Goal: Information Seeking & Learning: Learn about a topic

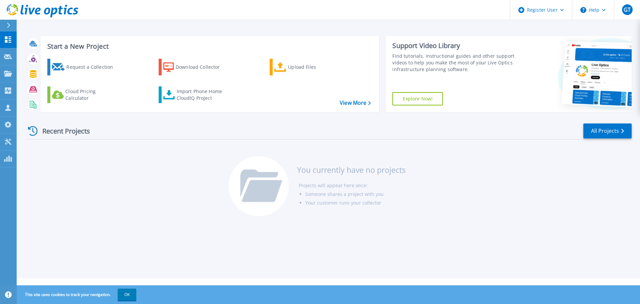
click at [7, 23] on icon at bounding box center [8, 25] width 3 height 5
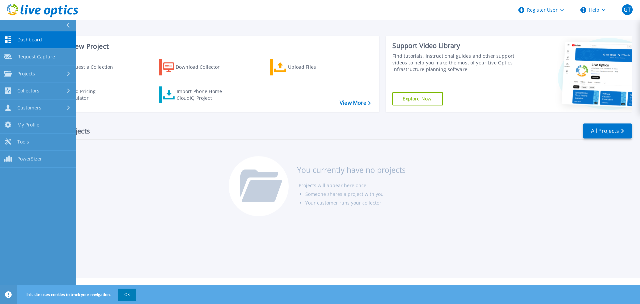
click at [477, 15] on header "Register User Help GT Dell User Guray Taydas Guray.Taydas@dell.com Dell My Prof…" at bounding box center [320, 10] width 640 height 20
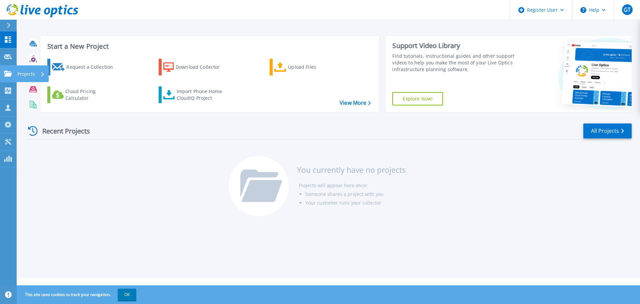
click at [7, 76] on icon at bounding box center [8, 74] width 8 height 6
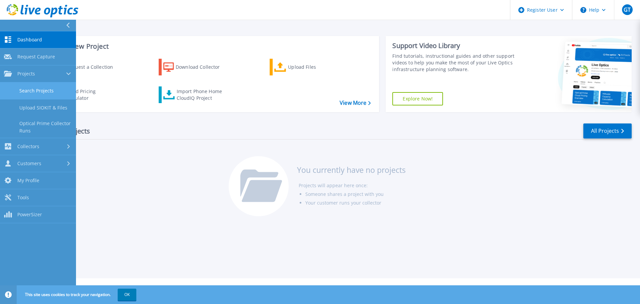
click at [25, 89] on link "Search Projects" at bounding box center [38, 90] width 76 height 17
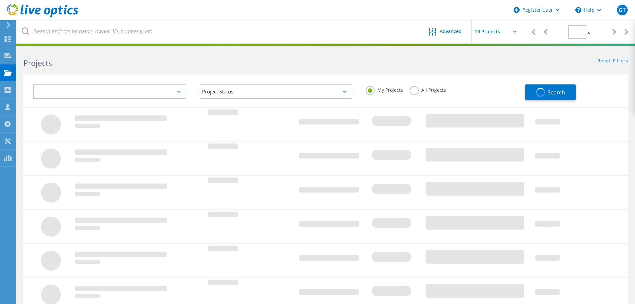
type input "1"
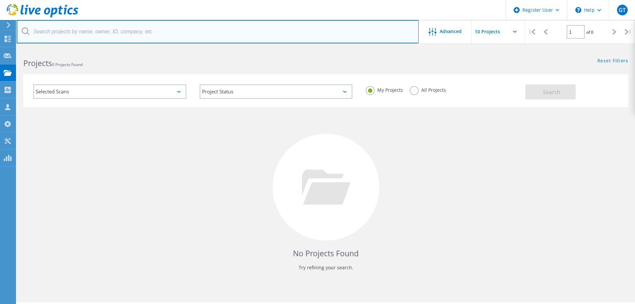
click at [127, 30] on input "text" at bounding box center [218, 31] width 402 height 23
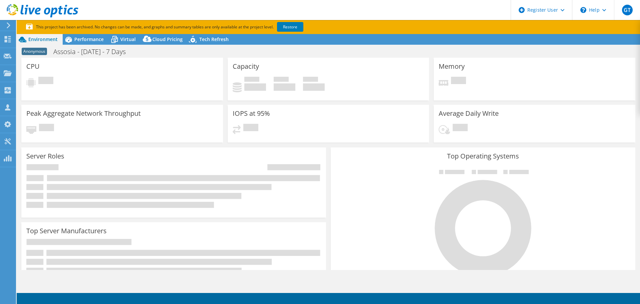
select select "USD"
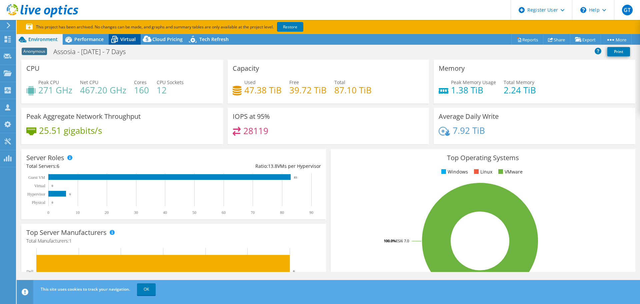
click at [123, 37] on span "Virtual" at bounding box center [127, 39] width 15 height 6
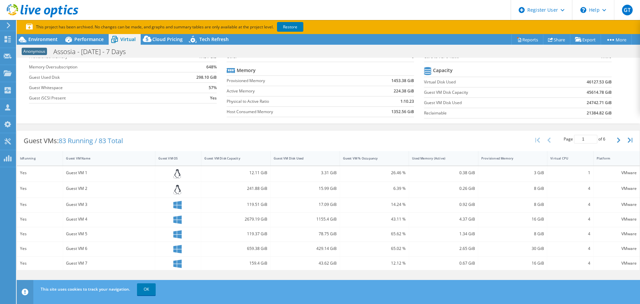
scroll to position [59, 0]
click at [256, 160] on div "Guest VM Disk Capacity" at bounding box center [231, 158] width 61 height 10
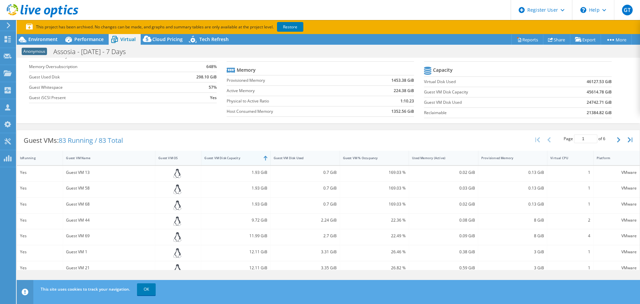
click at [256, 160] on div "Guest VM Disk Capacity" at bounding box center [231, 158] width 61 height 10
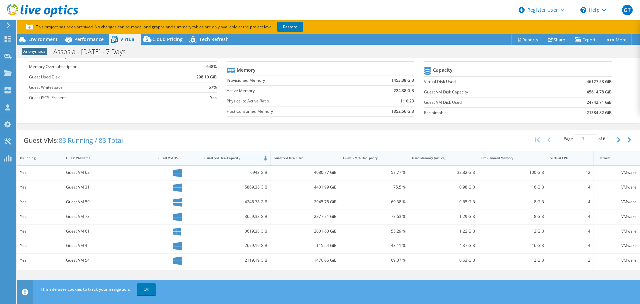
click at [252, 157] on div "Guest VM Disk Capacity" at bounding box center [231, 158] width 55 height 4
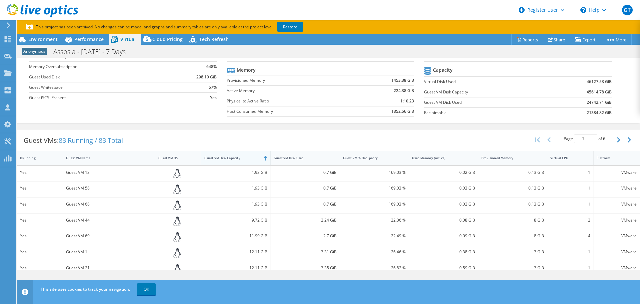
click at [252, 157] on div "Guest VM Disk Capacity" at bounding box center [231, 158] width 55 height 4
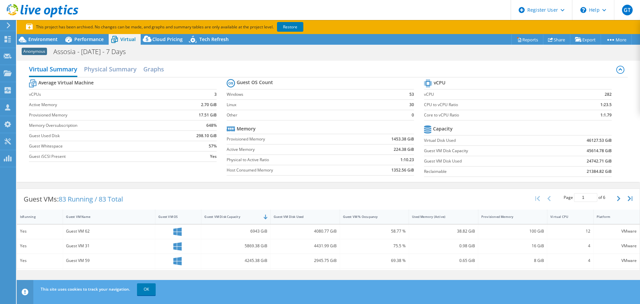
scroll to position [0, 0]
click at [455, 103] on label "CPU to vCPU Ratio" at bounding box center [496, 105] width 145 height 7
click at [93, 72] on h2 "Physical Summary" at bounding box center [110, 70] width 53 height 15
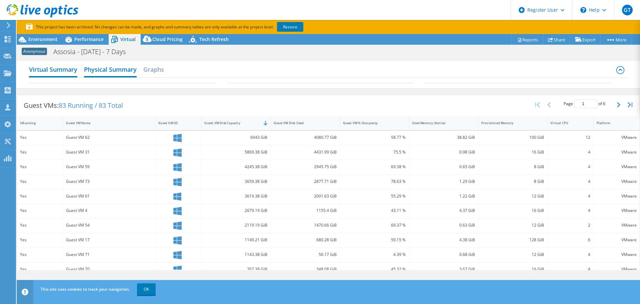
click at [72, 74] on h2 "Virtual Summary" at bounding box center [53, 70] width 48 height 15
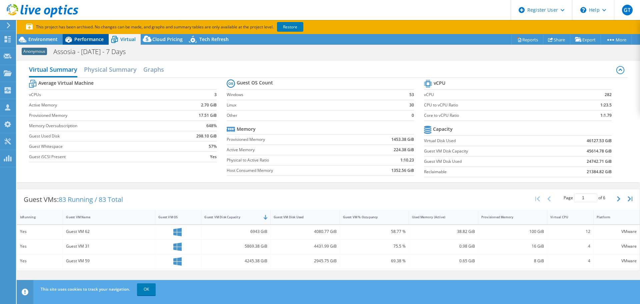
click at [86, 40] on span "Performance" at bounding box center [88, 39] width 29 height 6
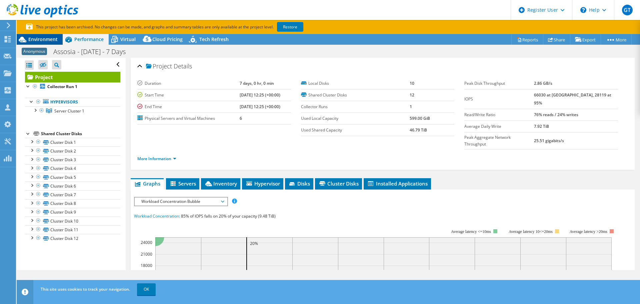
click at [40, 40] on span "Environment" at bounding box center [42, 39] width 29 height 6
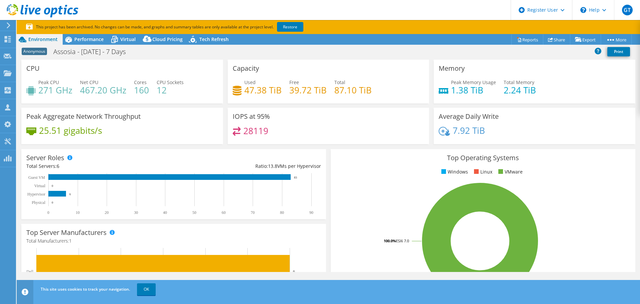
click at [460, 129] on h4 "7.92 TiB" at bounding box center [469, 130] width 32 height 7
drag, startPoint x: 503, startPoint y: 89, endPoint x: 553, endPoint y: 82, distance: 50.8
click at [553, 82] on div "Peak Memory Usage 1.38 TiB Total Memory 2.24 TiB" at bounding box center [535, 90] width 192 height 22
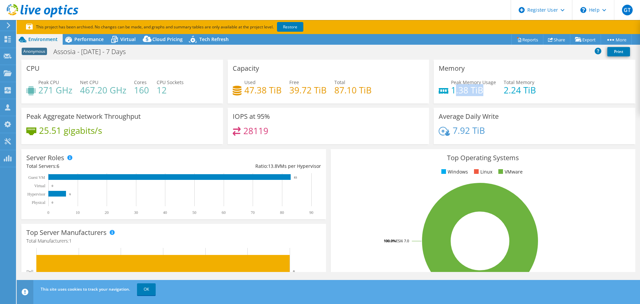
drag, startPoint x: 453, startPoint y: 94, endPoint x: 483, endPoint y: 89, distance: 30.1
click at [483, 89] on h4 "1.38 TiB" at bounding box center [473, 89] width 45 height 7
click at [260, 128] on h4 "28119" at bounding box center [255, 130] width 25 height 7
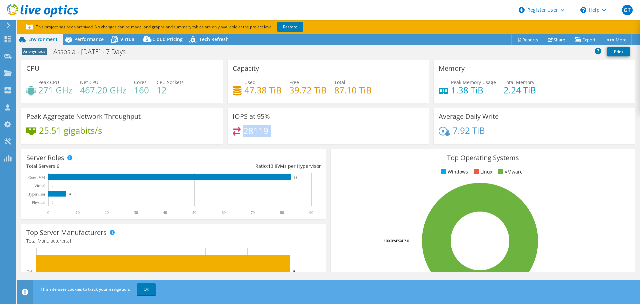
click at [260, 128] on h4 "28119" at bounding box center [255, 130] width 25 height 7
click at [51, 114] on h3 "Peak Aggregate Network Throughput" at bounding box center [83, 116] width 114 height 7
